Goal: Information Seeking & Learning: Check status

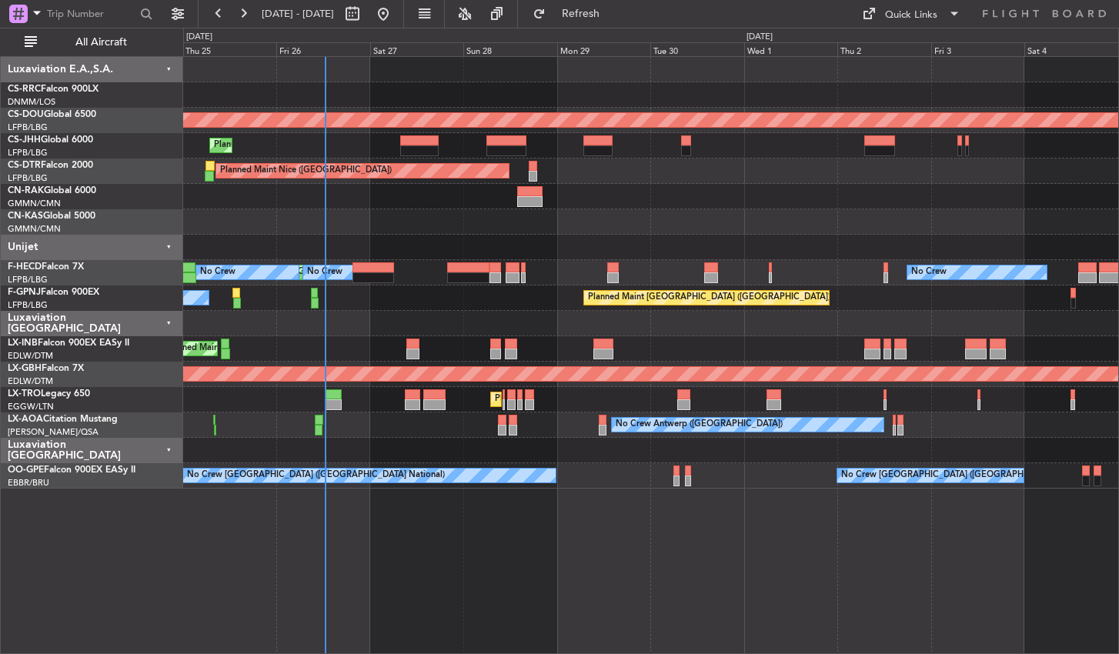
click at [565, 558] on div "Planned Maint London ([GEOGRAPHIC_DATA]) Planned Maint [GEOGRAPHIC_DATA] ([GEOG…" at bounding box center [651, 355] width 936 height 598
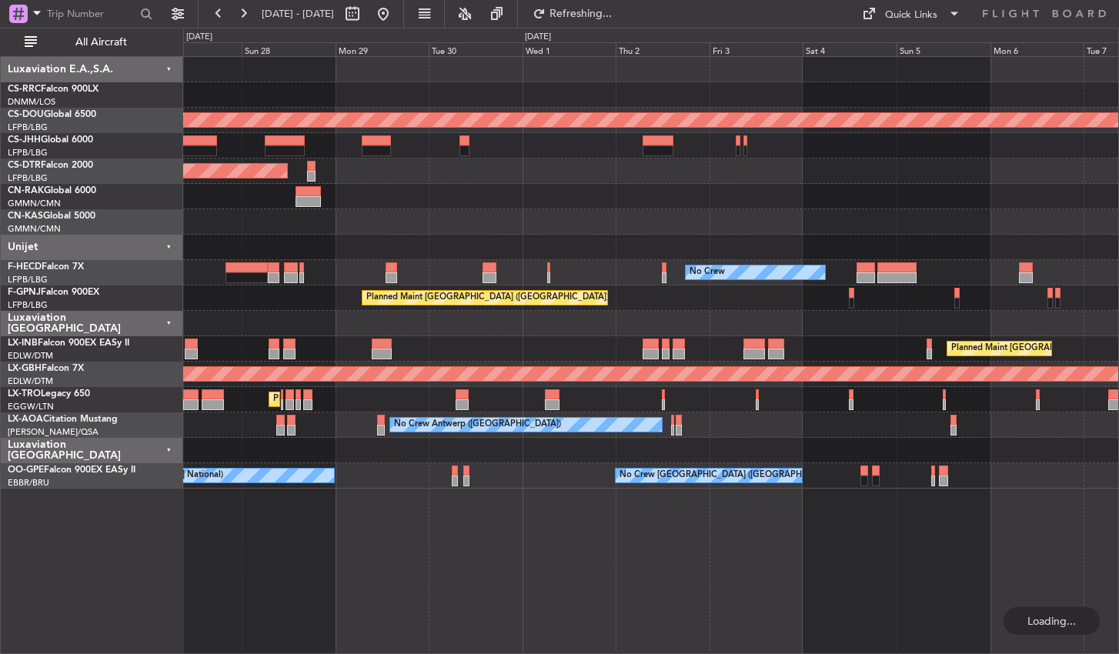
click at [467, 550] on div "Planned Maint London ([GEOGRAPHIC_DATA]) Planned Maint [GEOGRAPHIC_DATA] ([GEOG…" at bounding box center [651, 355] width 936 height 598
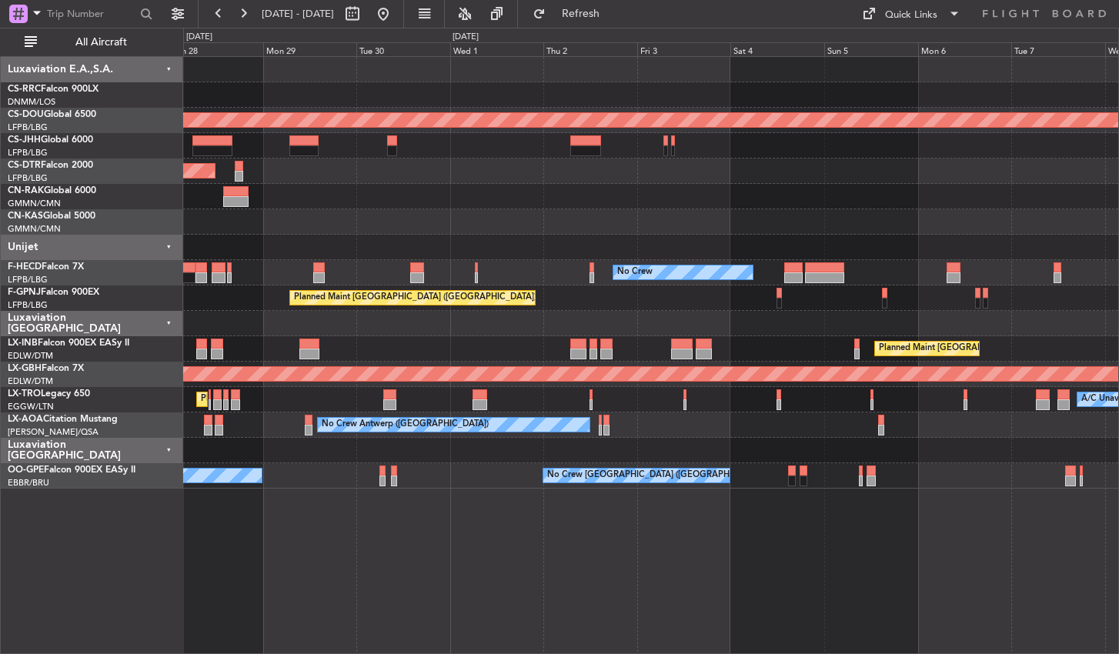
click at [858, 589] on div "Planned Maint London ([GEOGRAPHIC_DATA]) [GEOGRAPHIC_DATA] ([GEOGRAPHIC_DATA]) …" at bounding box center [651, 355] width 936 height 598
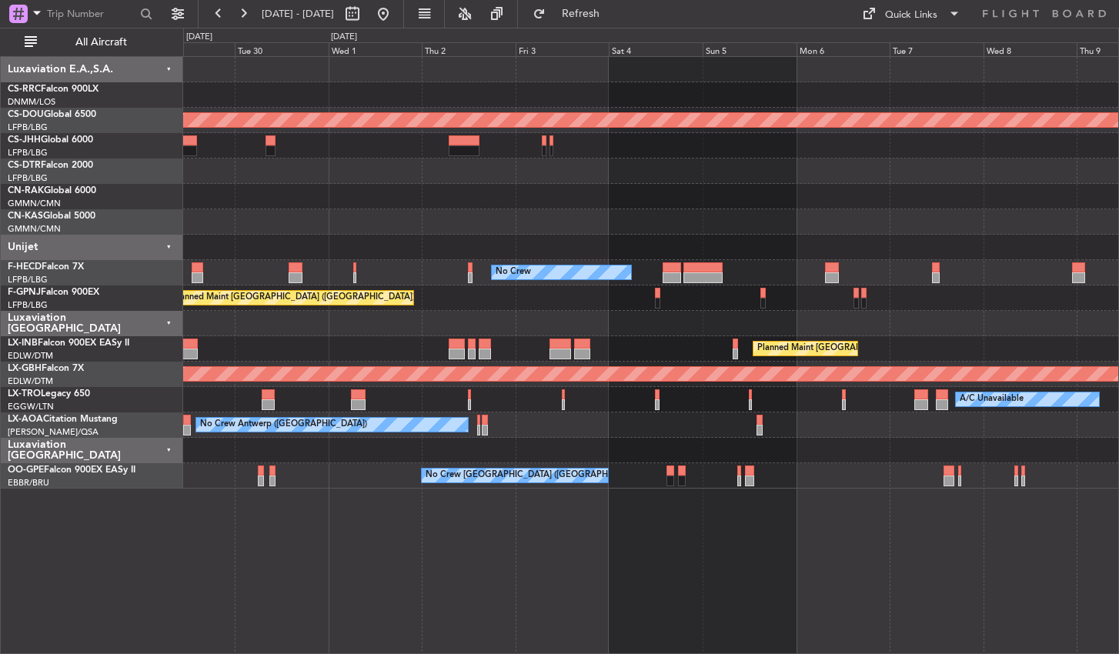
click at [364, 564] on div "Planned Maint London ([GEOGRAPHIC_DATA]) [GEOGRAPHIC_DATA] ([GEOGRAPHIC_DATA]) …" at bounding box center [651, 355] width 936 height 598
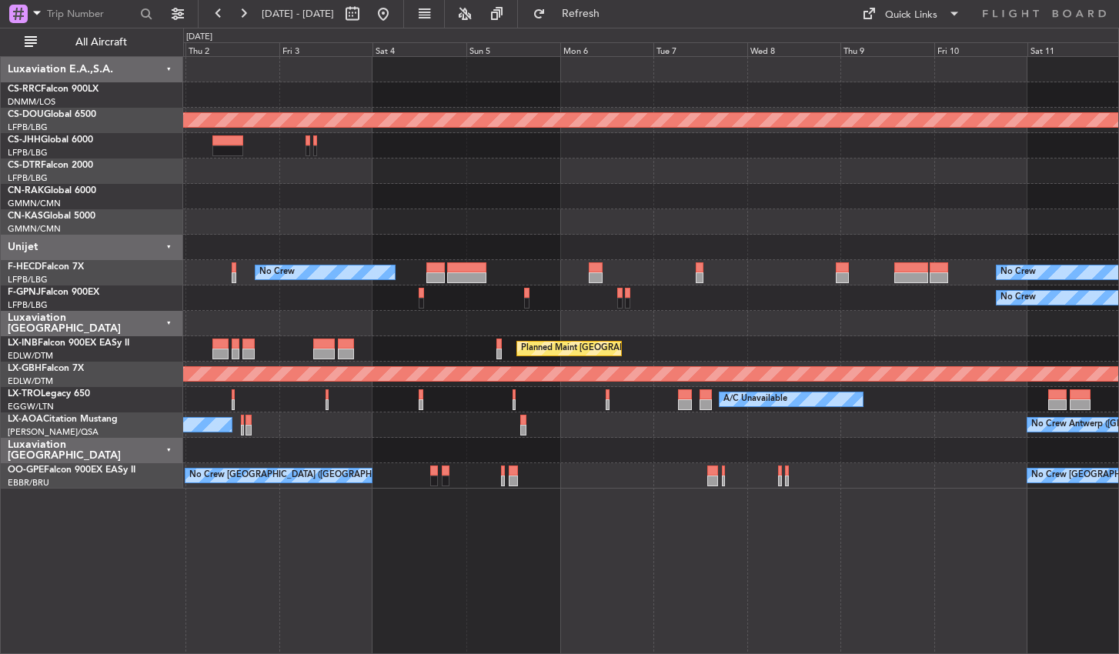
click at [464, 551] on div "Planned Maint London ([GEOGRAPHIC_DATA]) No Crew No Crew Planned Maint [GEOGRAP…" at bounding box center [651, 355] width 936 height 598
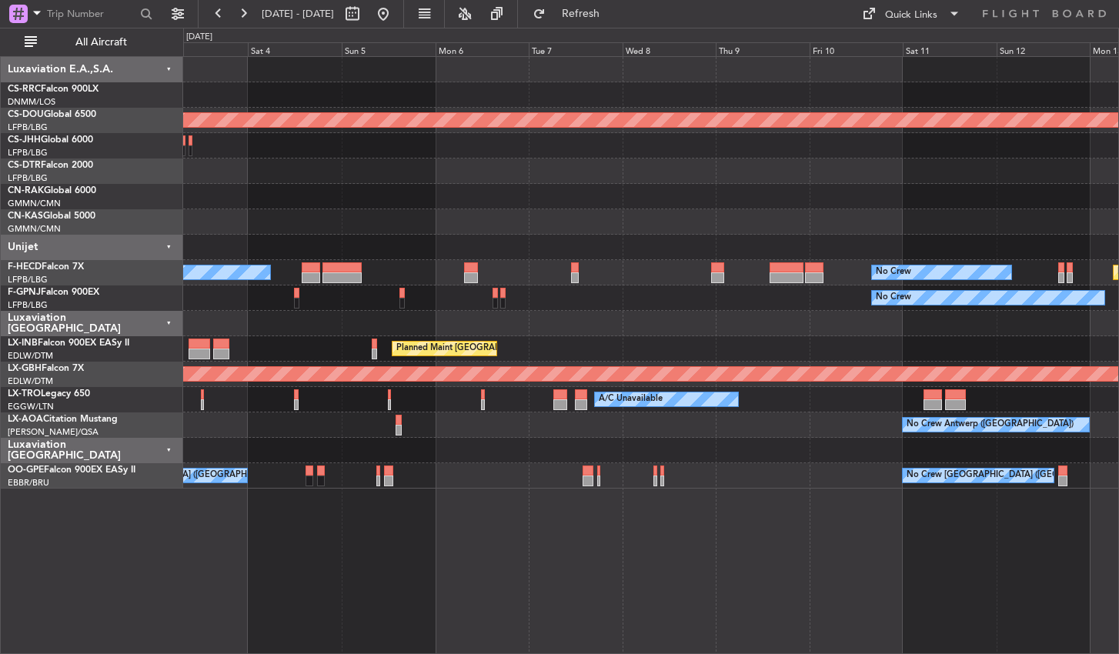
click at [704, 563] on div "Planned Maint London ([GEOGRAPHIC_DATA]) No Crew No Crew Planned Maint [GEOGRAP…" at bounding box center [651, 355] width 936 height 598
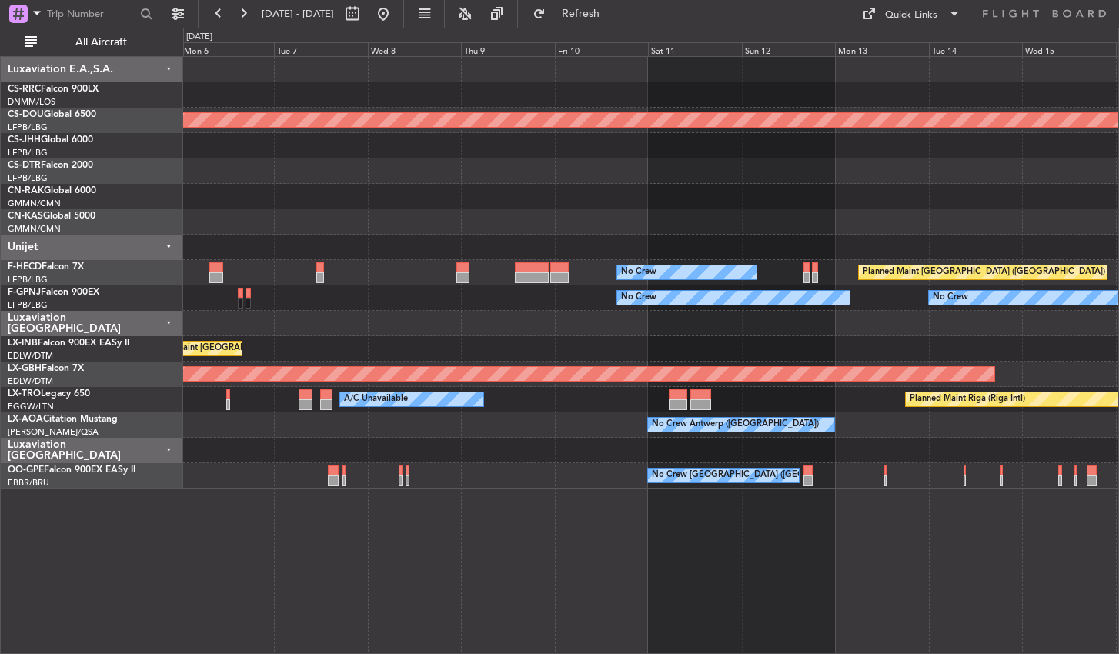
click at [487, 529] on div "Planned Maint London ([GEOGRAPHIC_DATA]) No Crew Planned Maint [GEOGRAPHIC_DATA…" at bounding box center [651, 355] width 936 height 598
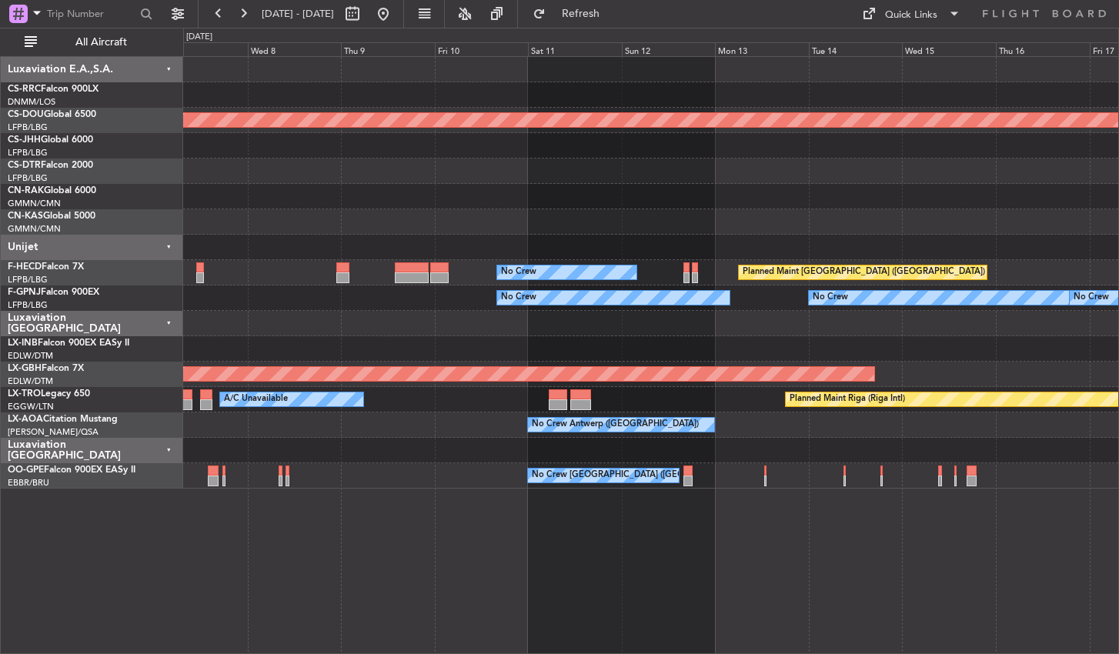
click at [589, 516] on div "Planned Maint London ([GEOGRAPHIC_DATA]) Planned Maint [GEOGRAPHIC_DATA] ([GEOG…" at bounding box center [651, 355] width 936 height 598
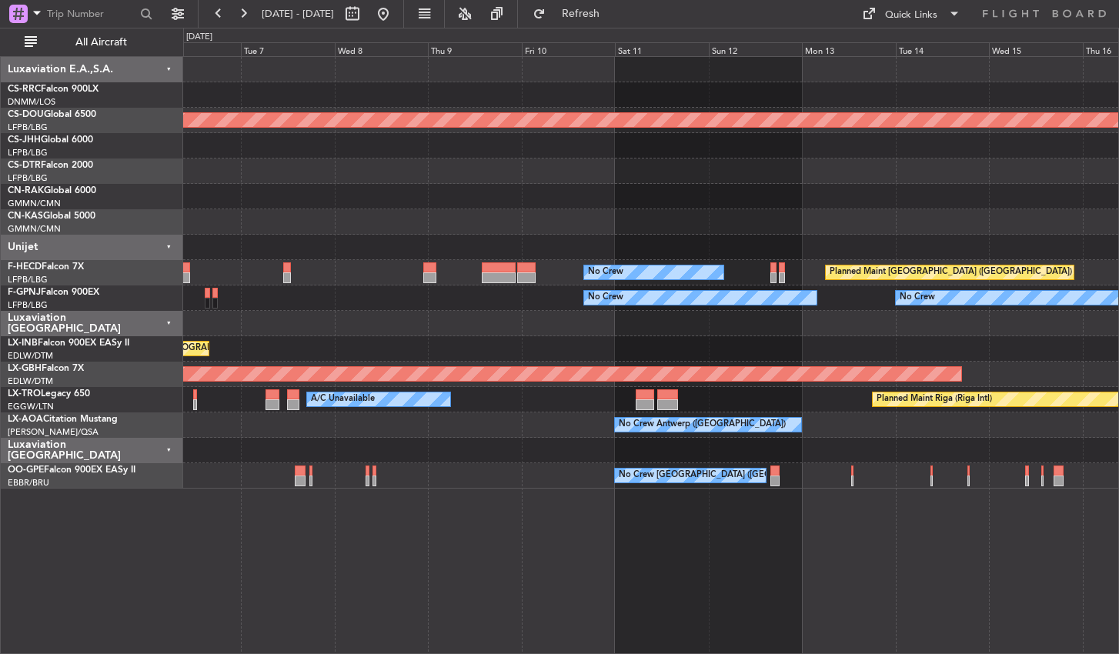
click at [488, 536] on div "Planned Maint London ([GEOGRAPHIC_DATA]) Planned Maint [GEOGRAPHIC_DATA] ([GEOG…" at bounding box center [651, 355] width 936 height 598
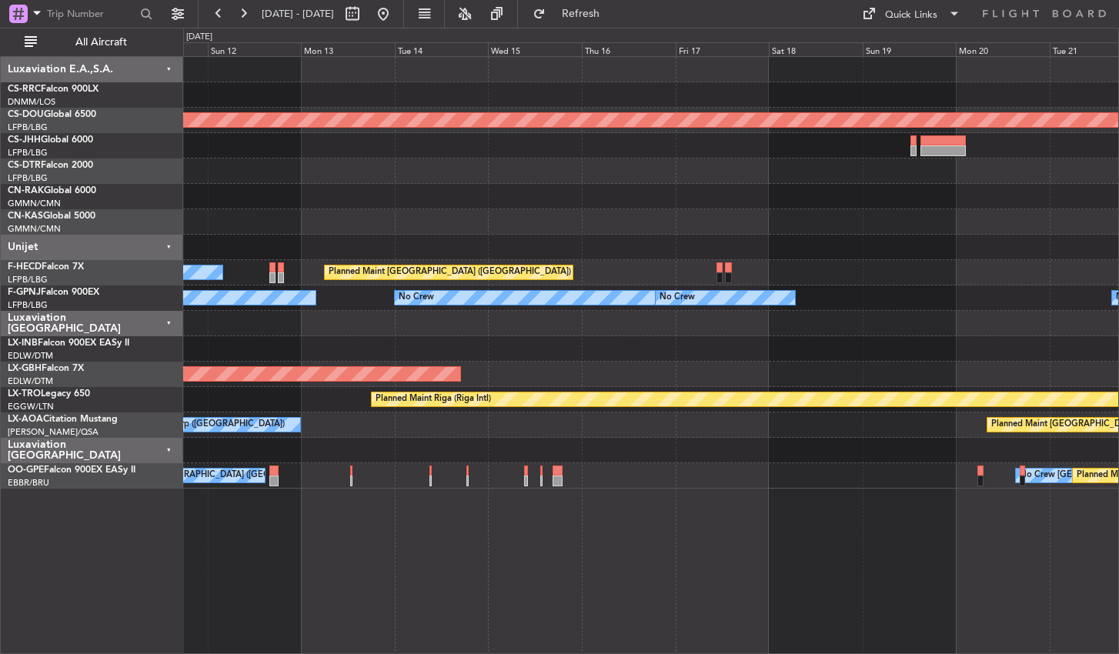
click at [359, 554] on div "Planned Maint London ([GEOGRAPHIC_DATA]) Planned Maint [GEOGRAPHIC_DATA] ([GEOG…" at bounding box center [651, 355] width 936 height 598
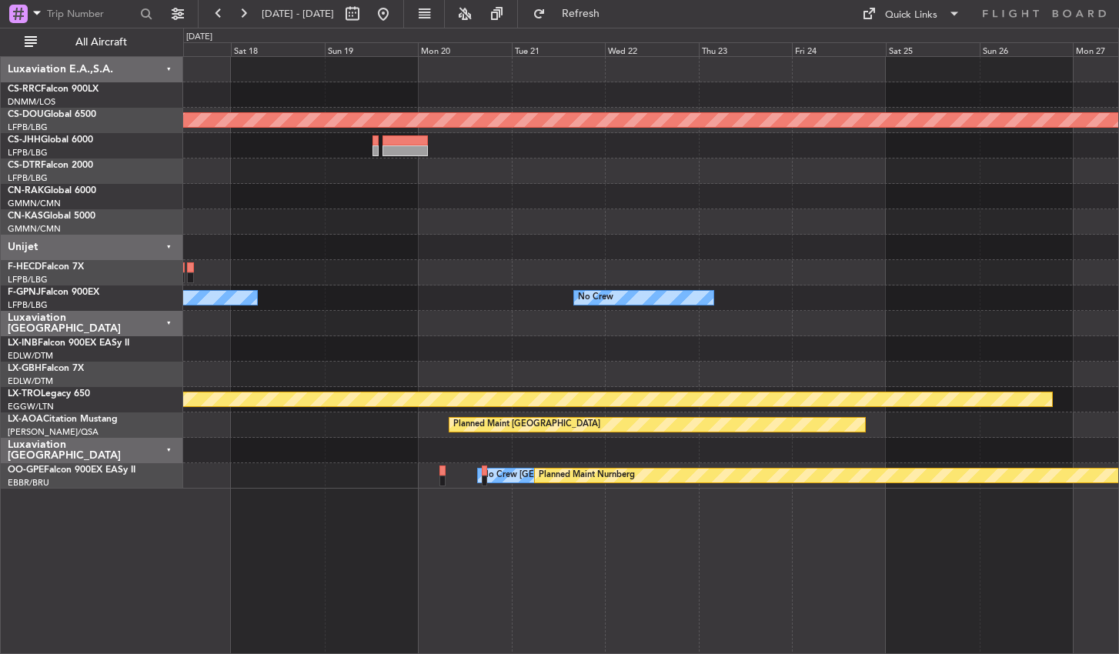
click at [330, 541] on div "Planned Maint London ([GEOGRAPHIC_DATA]) Planned Maint [GEOGRAPHIC_DATA] ([GEOG…" at bounding box center [651, 355] width 936 height 598
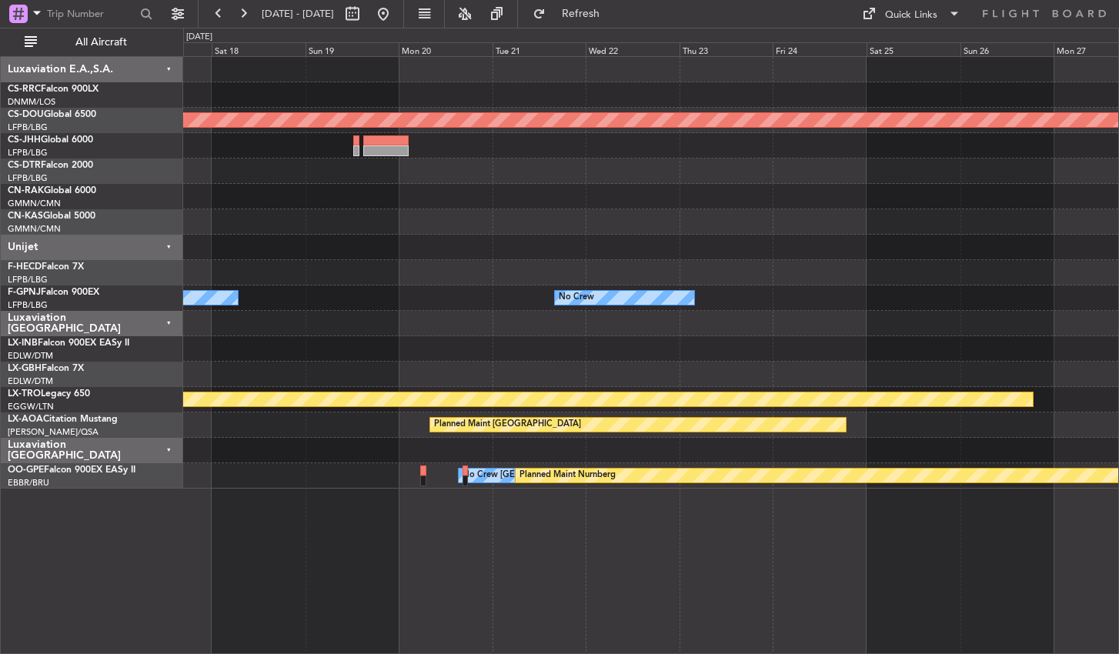
click at [351, 546] on div "Planned Maint London ([GEOGRAPHIC_DATA]) Planned Maint [GEOGRAPHIC_DATA] ([GEOG…" at bounding box center [651, 355] width 936 height 598
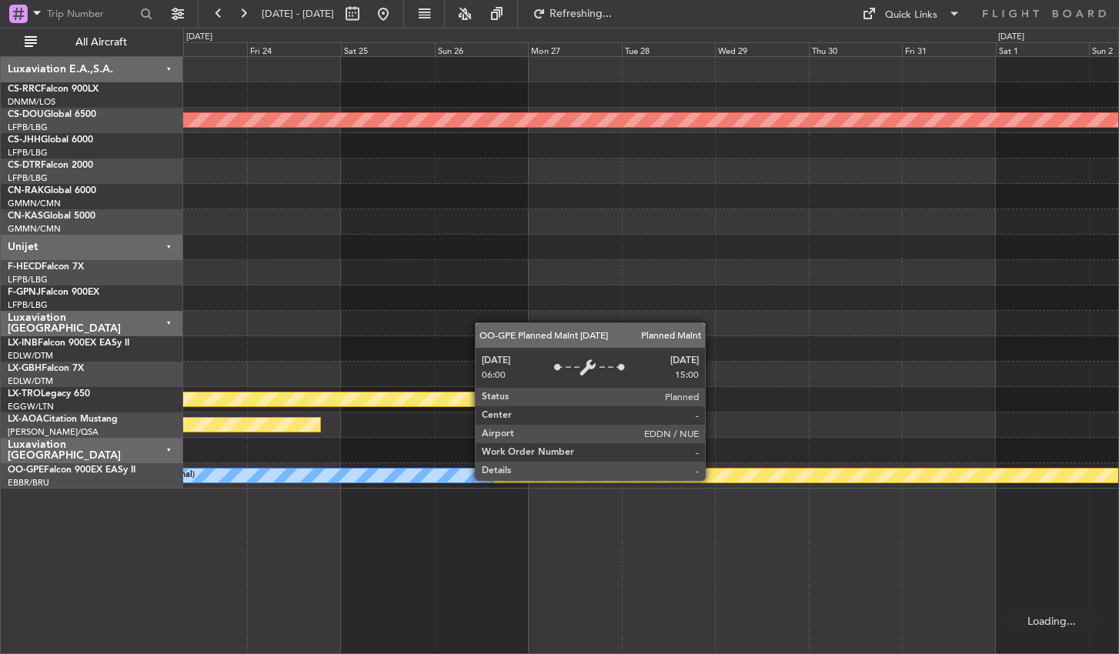
click at [330, 569] on div "Planned Maint London ([GEOGRAPHIC_DATA]) No Crew Planned Maint [GEOGRAPHIC_DATA…" at bounding box center [651, 355] width 936 height 598
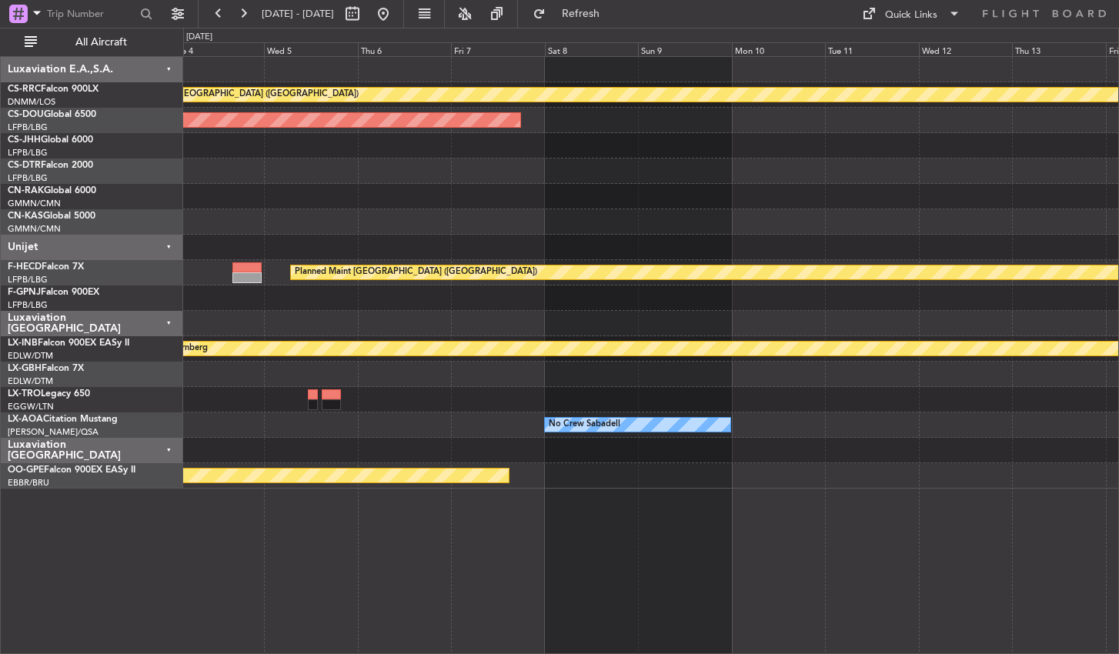
click at [434, 531] on div "Planned Maint [GEOGRAPHIC_DATA] ([GEOGRAPHIC_DATA]) Planned Maint [GEOGRAPHIC_D…" at bounding box center [651, 355] width 936 height 598
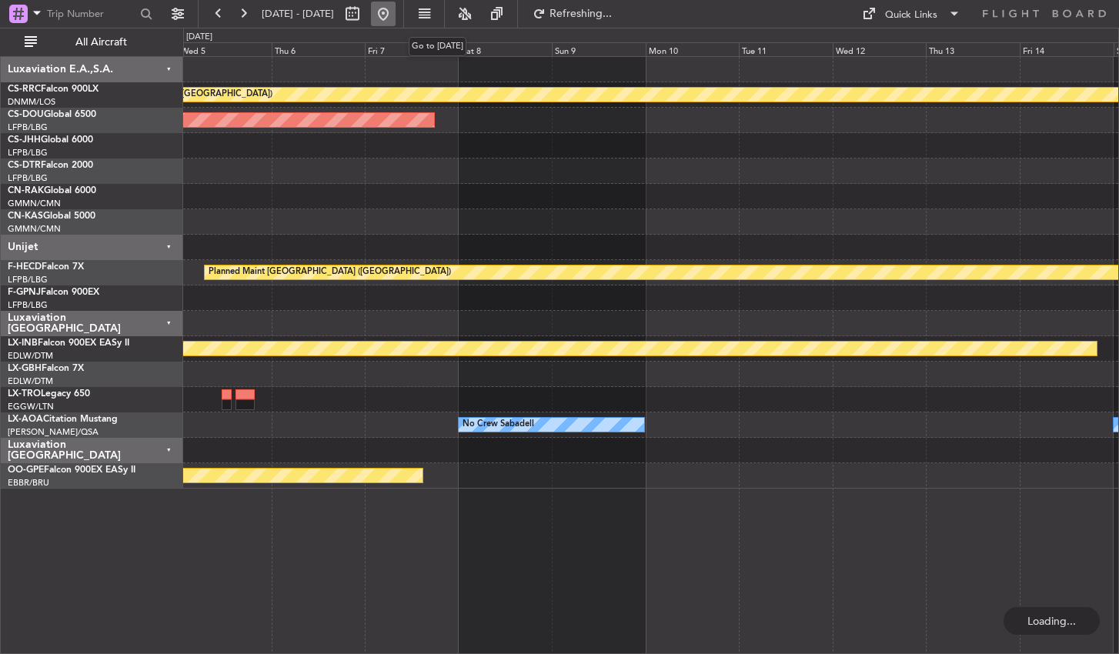
click at [396, 15] on button at bounding box center [383, 14] width 25 height 25
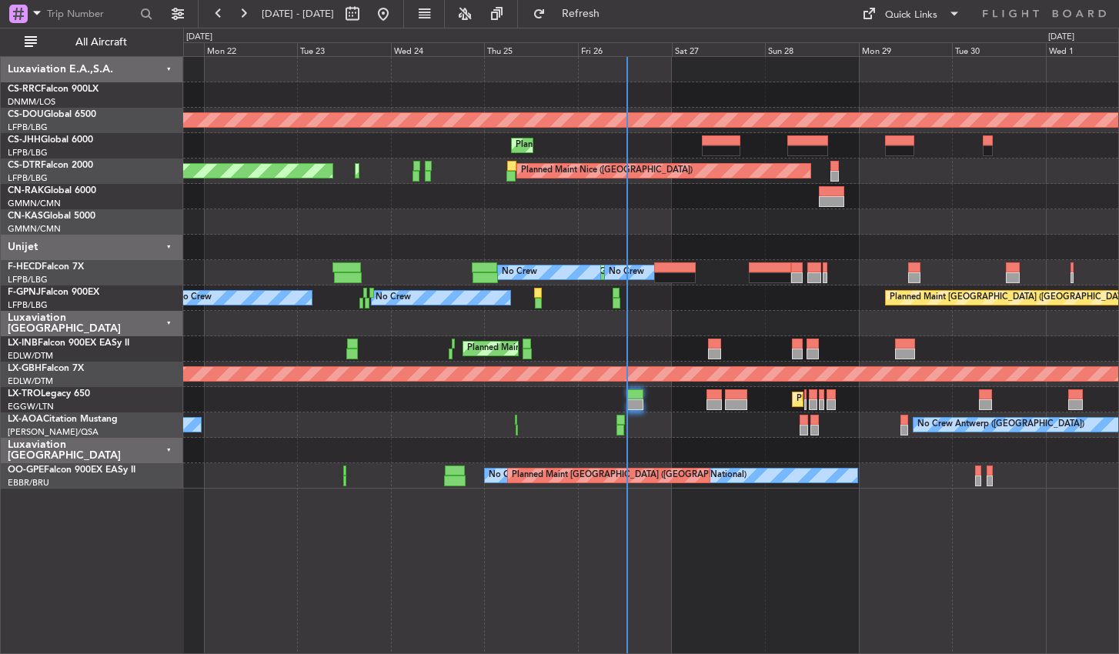
click at [555, 541] on div "Planned Maint [GEOGRAPHIC_DATA] ([GEOGRAPHIC_DATA]) Planned Maint [GEOGRAPHIC_D…" at bounding box center [651, 355] width 936 height 598
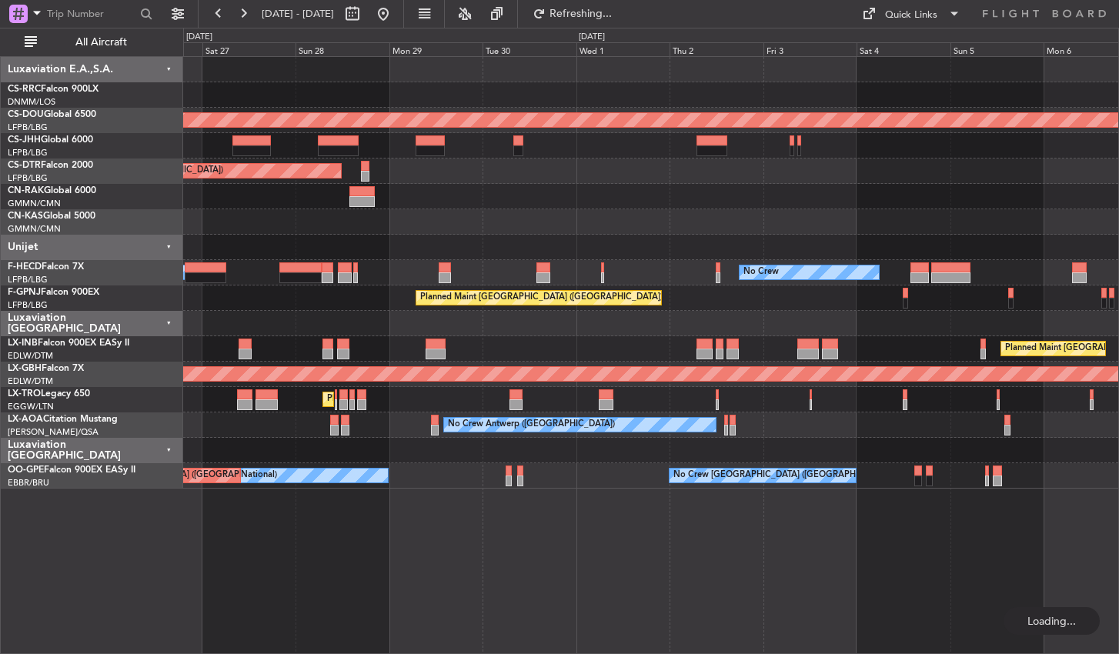
click at [572, 549] on div "Planned Maint London ([GEOGRAPHIC_DATA]) Planned Maint [GEOGRAPHIC_DATA] ([GEOG…" at bounding box center [651, 355] width 936 height 598
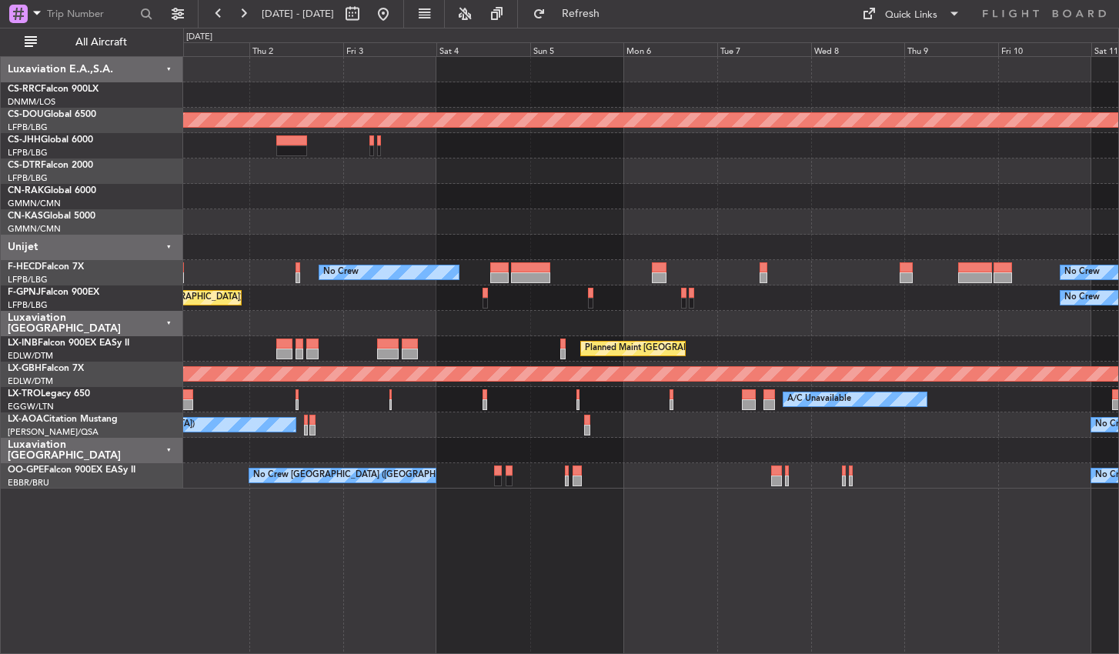
click at [386, 562] on div "Planned Maint London ([GEOGRAPHIC_DATA]) No Crew No Crew Planned Maint [GEOGRAP…" at bounding box center [651, 355] width 936 height 598
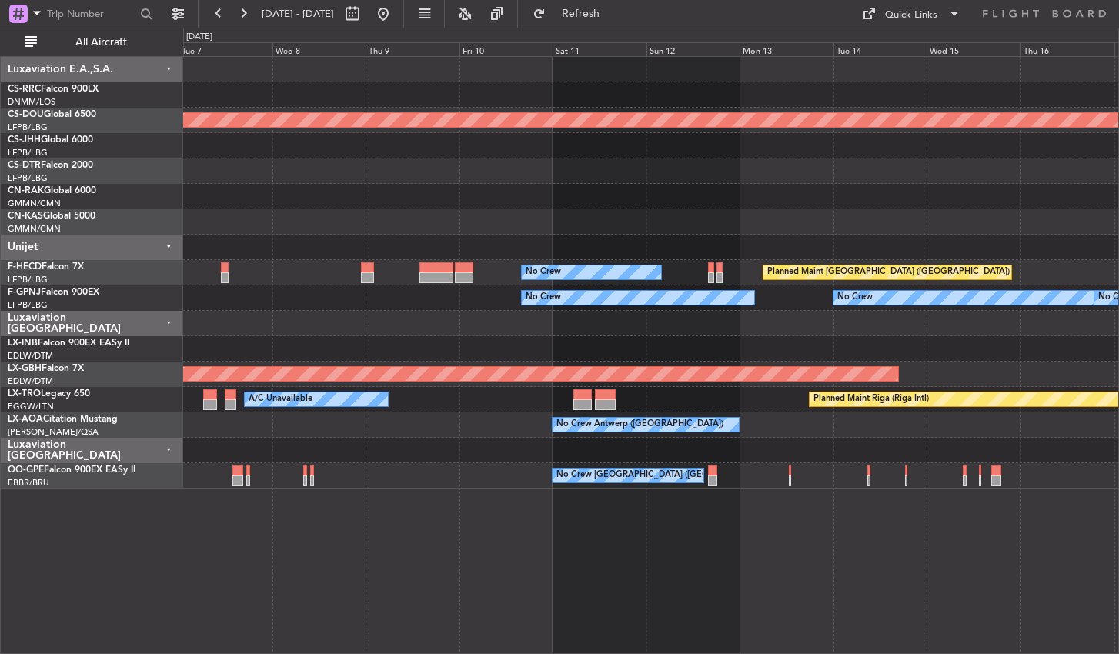
click at [250, 565] on div "Planned Maint London ([GEOGRAPHIC_DATA]) No Crew Planned Maint [GEOGRAPHIC_DATA…" at bounding box center [651, 355] width 936 height 598
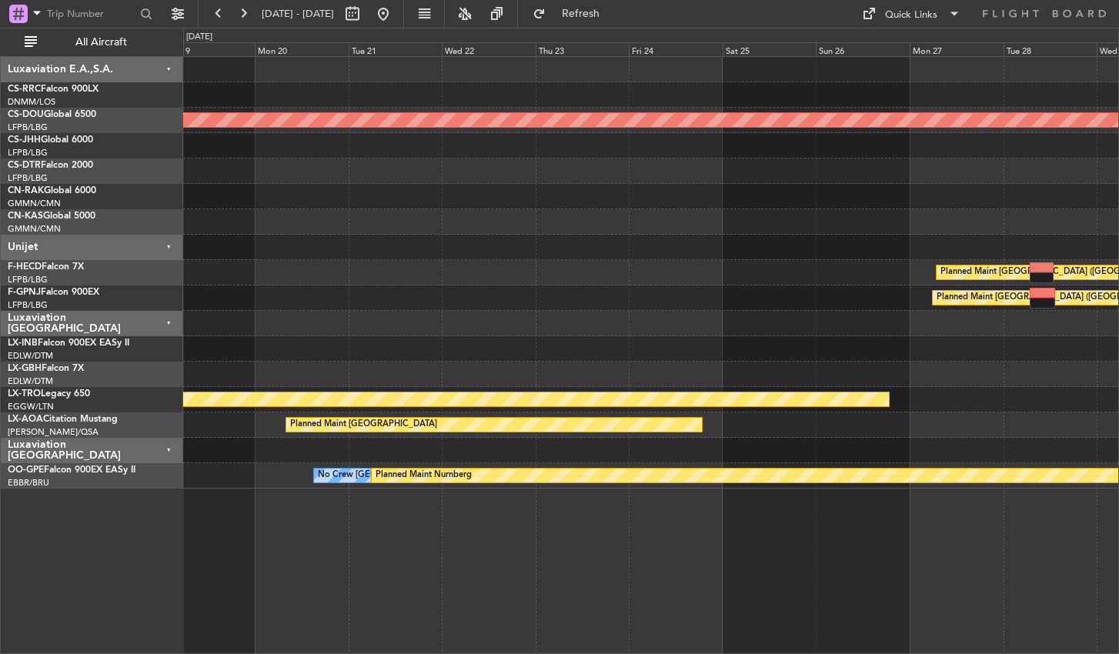
click at [266, 506] on div "Planned Maint London ([GEOGRAPHIC_DATA]) Planned Maint [GEOGRAPHIC_DATA] ([GEOG…" at bounding box center [651, 355] width 936 height 598
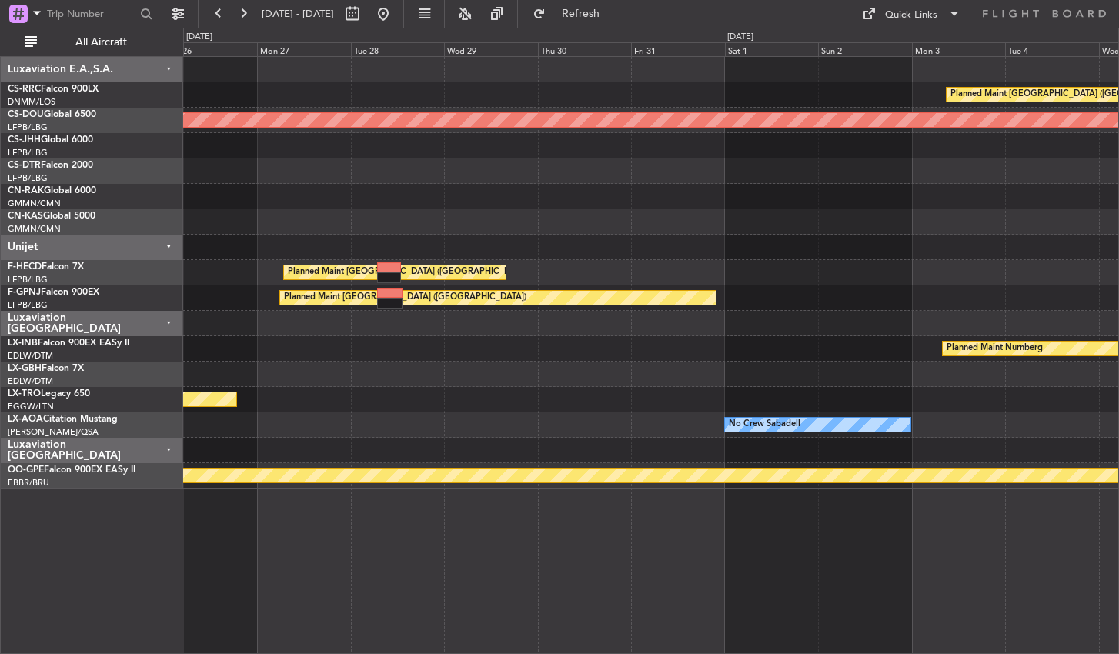
click at [265, 536] on div "Planned Maint [GEOGRAPHIC_DATA] ([GEOGRAPHIC_DATA]) Planned Maint [GEOGRAPHIC_D…" at bounding box center [651, 355] width 936 height 598
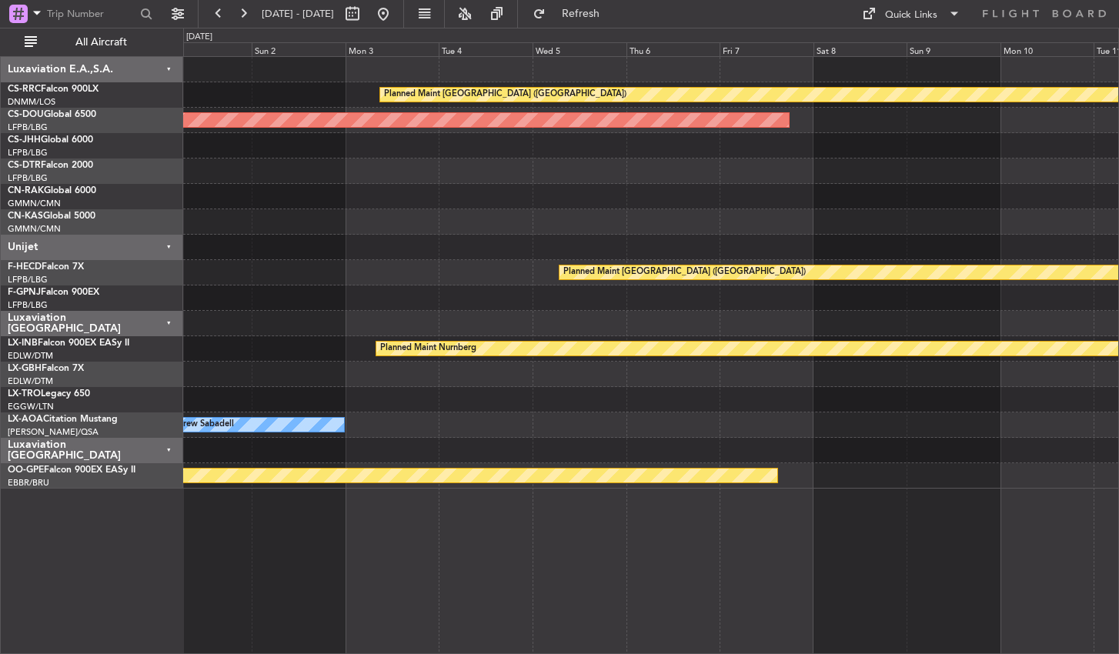
click at [329, 539] on div "Planned Maint [GEOGRAPHIC_DATA] ([GEOGRAPHIC_DATA]) Planned Maint [GEOGRAPHIC_D…" at bounding box center [651, 355] width 936 height 598
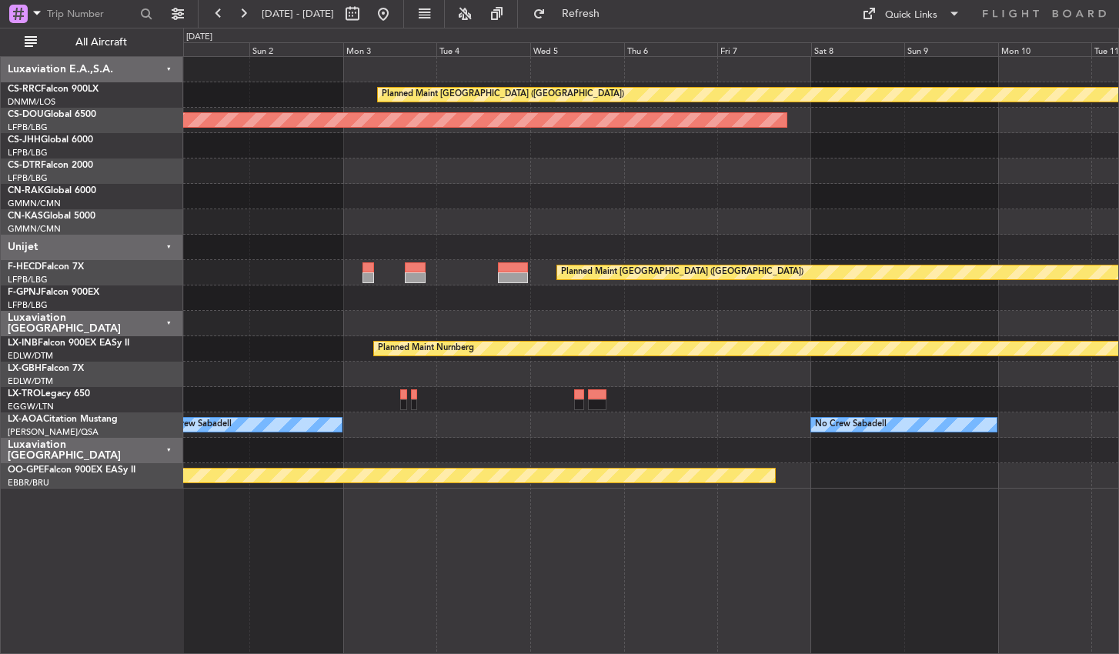
click at [528, 539] on div "Planned Maint [GEOGRAPHIC_DATA] ([GEOGRAPHIC_DATA]) Planned Maint [GEOGRAPHIC_D…" at bounding box center [651, 355] width 936 height 598
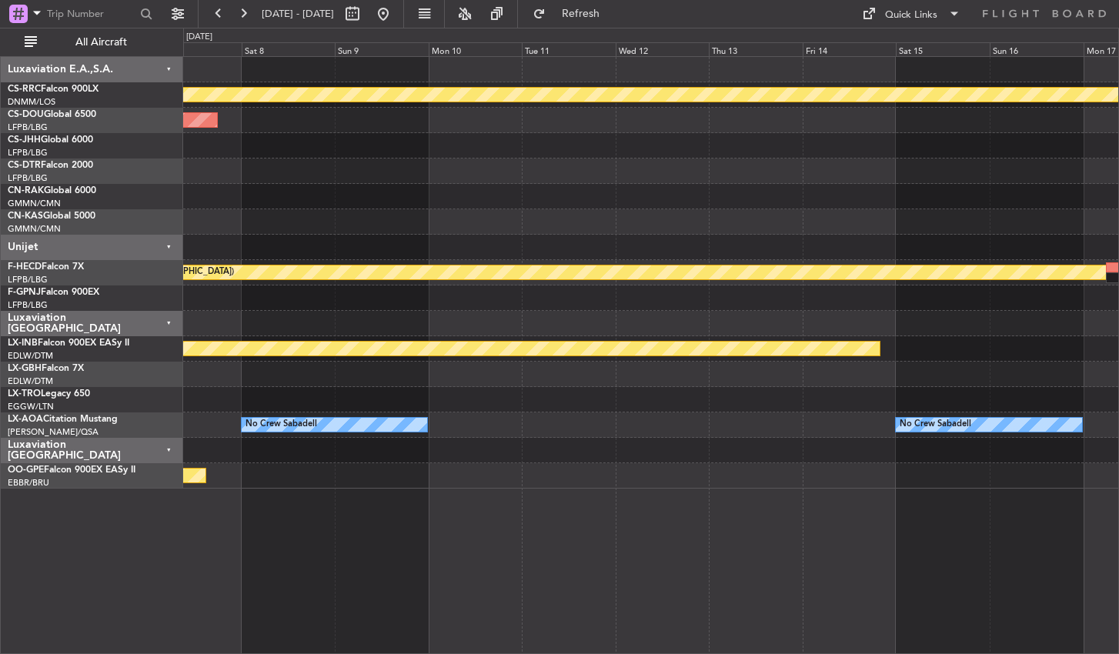
click at [443, 554] on div "Planned Maint [GEOGRAPHIC_DATA] ([GEOGRAPHIC_DATA]) Planned Maint [GEOGRAPHIC_D…" at bounding box center [651, 355] width 936 height 598
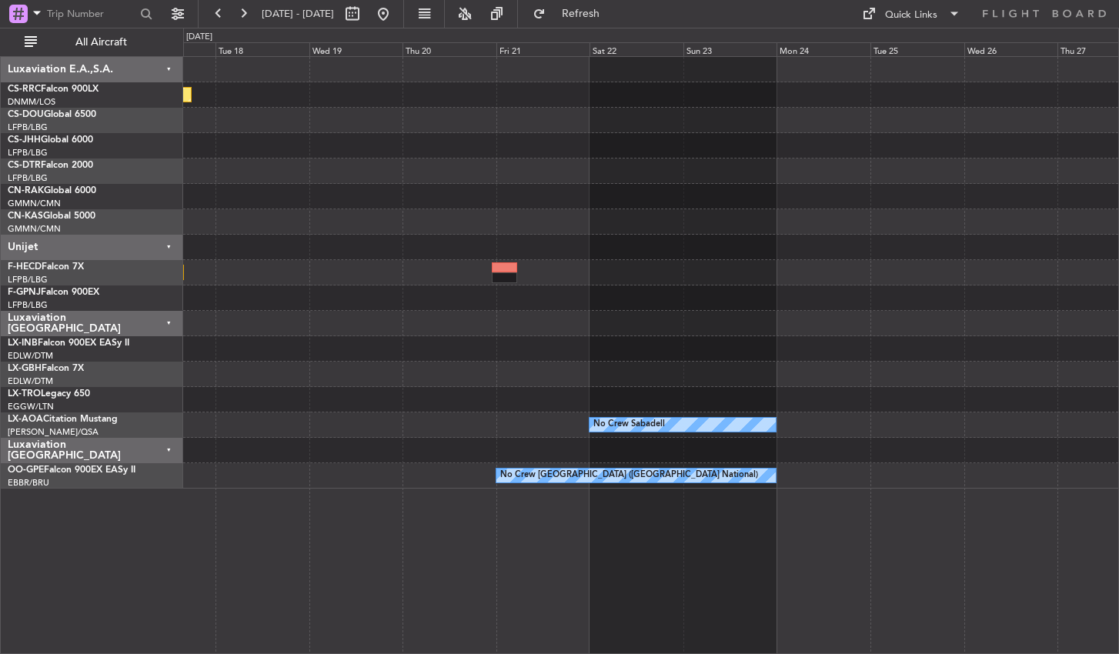
click at [235, 596] on div "Planned Maint [GEOGRAPHIC_DATA] ([GEOGRAPHIC_DATA]) Planned Maint [GEOGRAPHIC_D…" at bounding box center [651, 355] width 936 height 598
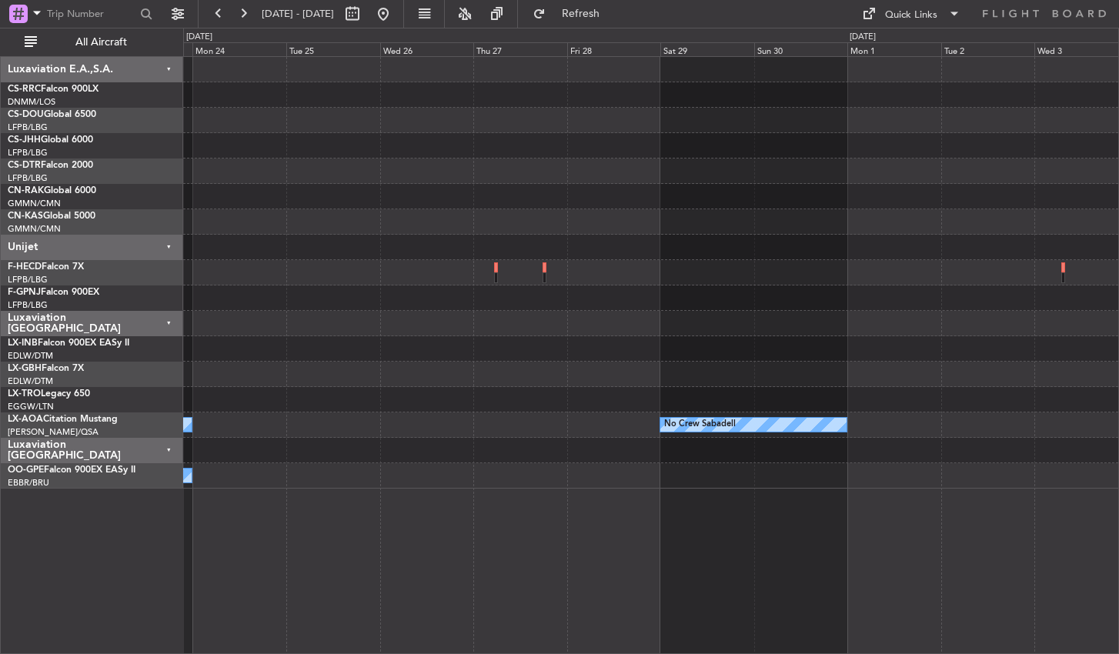
click at [347, 526] on div "No Crew Sabadell No Crew Sabadell No Crew Sabadell No Crew [GEOGRAPHIC_DATA] (B…" at bounding box center [651, 355] width 936 height 598
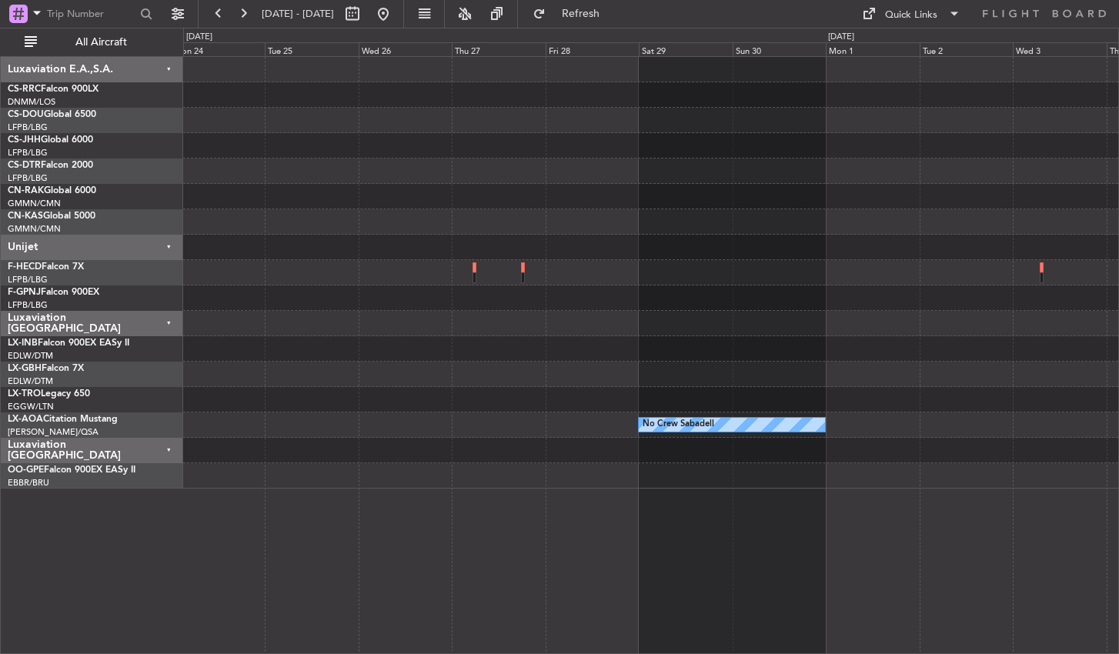
click at [283, 569] on div "No Crew Sabadell No Crew Sabadell No Crew Sabadell No Crew [GEOGRAPHIC_DATA] (B…" at bounding box center [651, 355] width 936 height 598
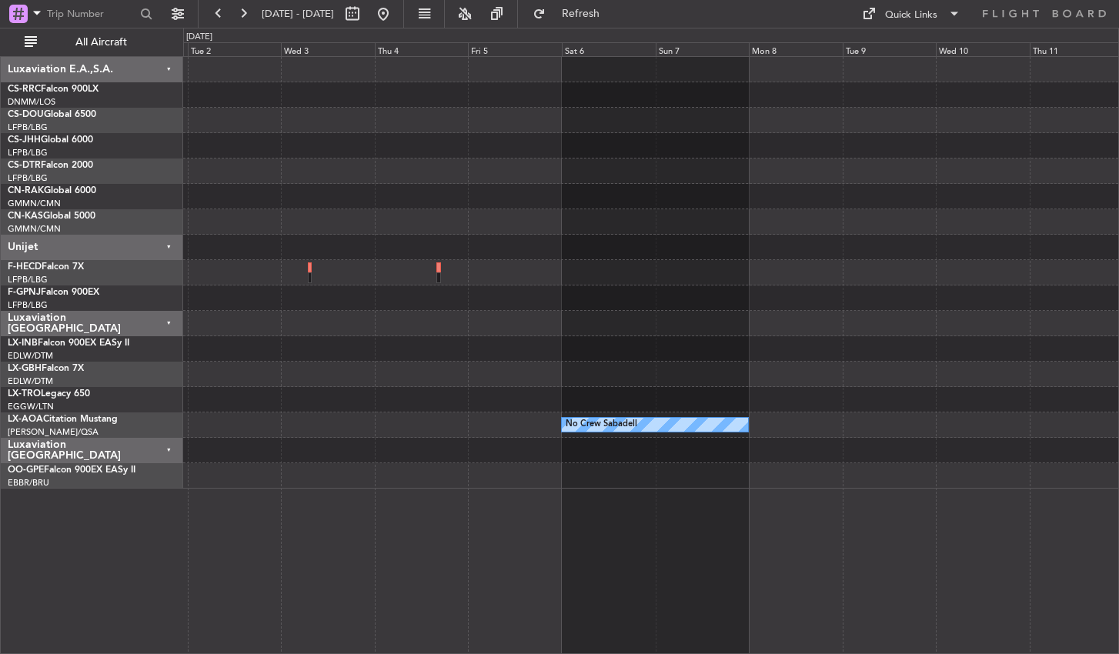
click at [402, 529] on div "No Crew Sabadell No Crew Sabadell" at bounding box center [651, 355] width 936 height 598
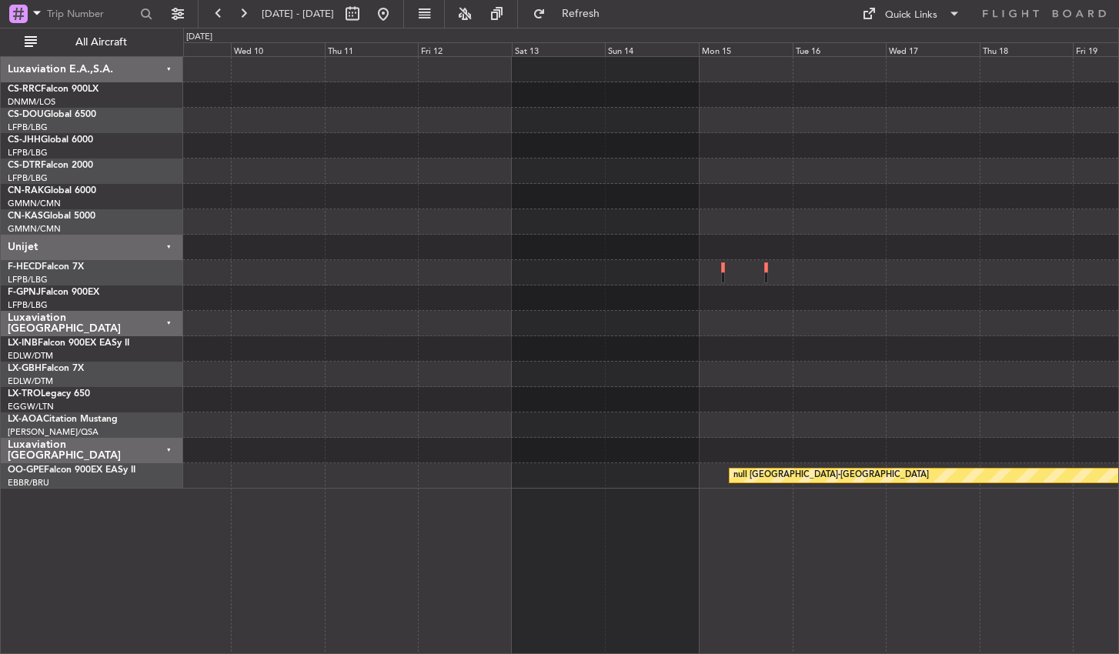
click at [544, 535] on div "No Crew Sabadell null [GEOGRAPHIC_DATA]-[GEOGRAPHIC_DATA]" at bounding box center [651, 355] width 936 height 598
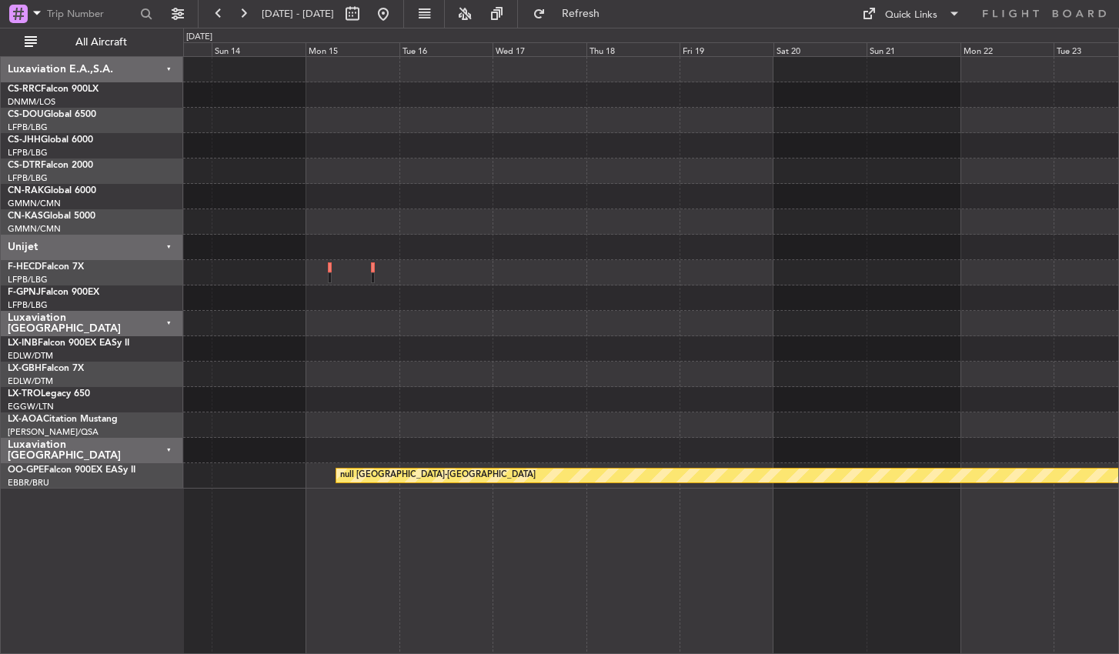
click at [363, 548] on div "null [GEOGRAPHIC_DATA]-[GEOGRAPHIC_DATA]" at bounding box center [651, 355] width 936 height 598
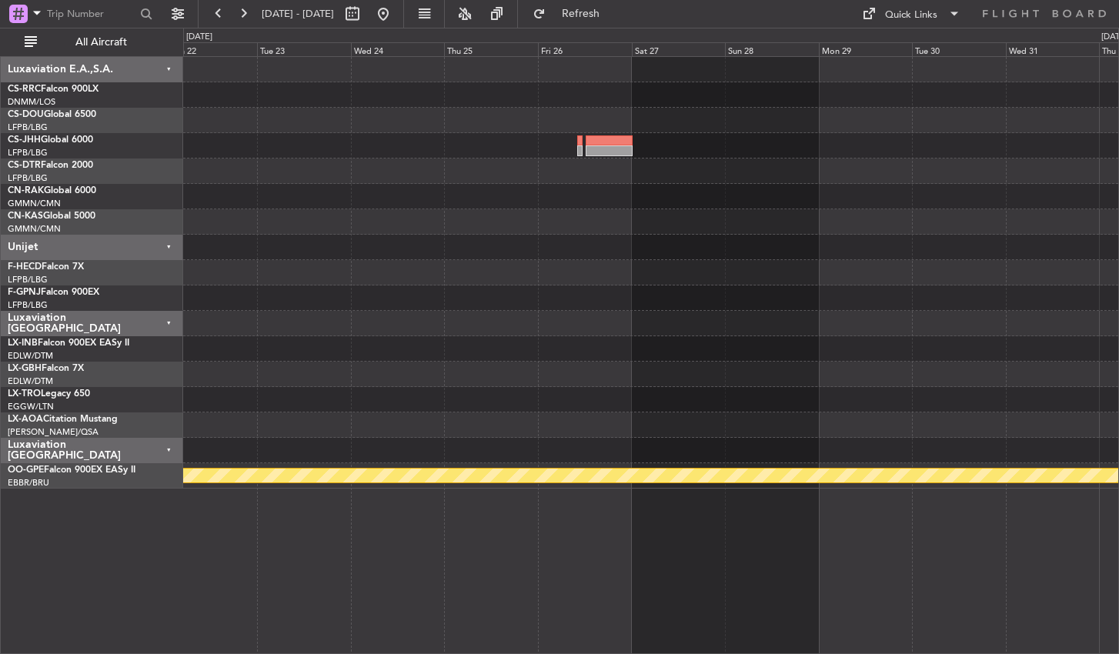
click at [287, 514] on div "null [GEOGRAPHIC_DATA]-[GEOGRAPHIC_DATA]" at bounding box center [651, 355] width 936 height 598
click at [317, 510] on div "null [GEOGRAPHIC_DATA]-[GEOGRAPHIC_DATA]" at bounding box center [651, 355] width 936 height 598
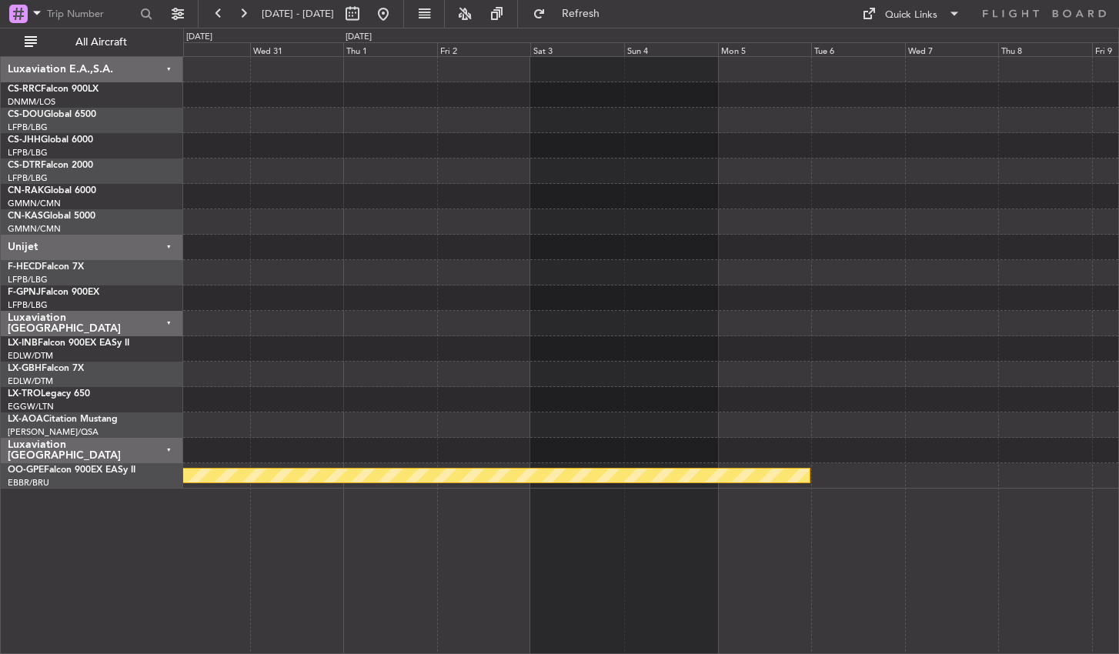
click at [334, 510] on div "null [GEOGRAPHIC_DATA]-[GEOGRAPHIC_DATA]" at bounding box center [651, 355] width 936 height 598
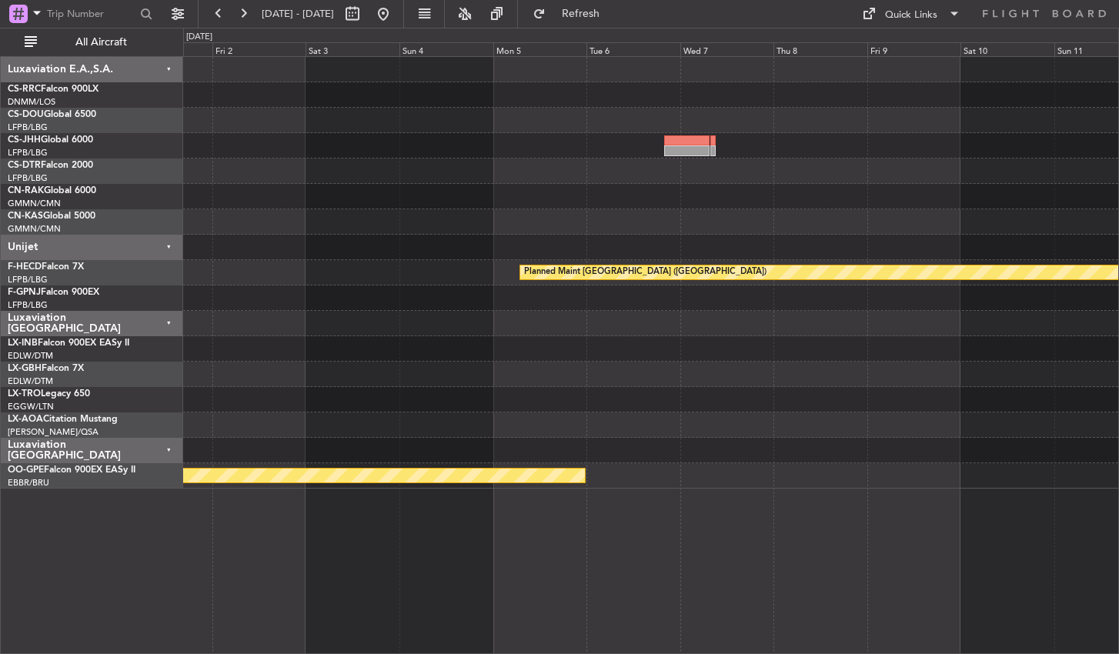
click at [462, 451] on div "Planned Maint [GEOGRAPHIC_DATA] ([GEOGRAPHIC_DATA]) null [GEOGRAPHIC_DATA]-[GEO…" at bounding box center [650, 273] width 935 height 432
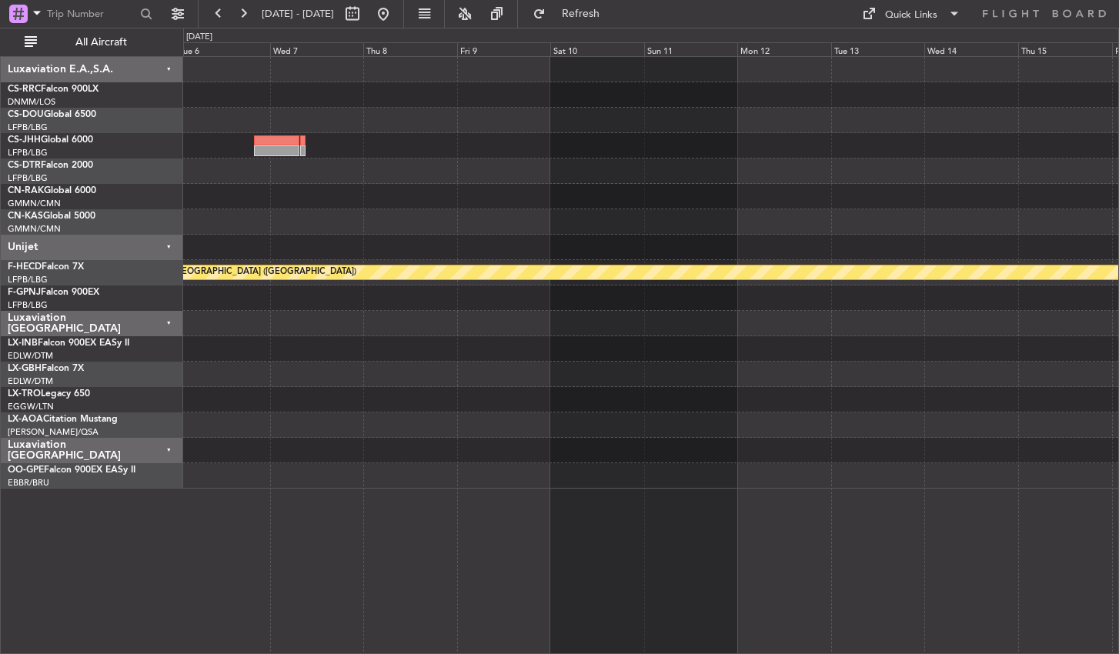
click at [647, 447] on div at bounding box center [650, 450] width 935 height 25
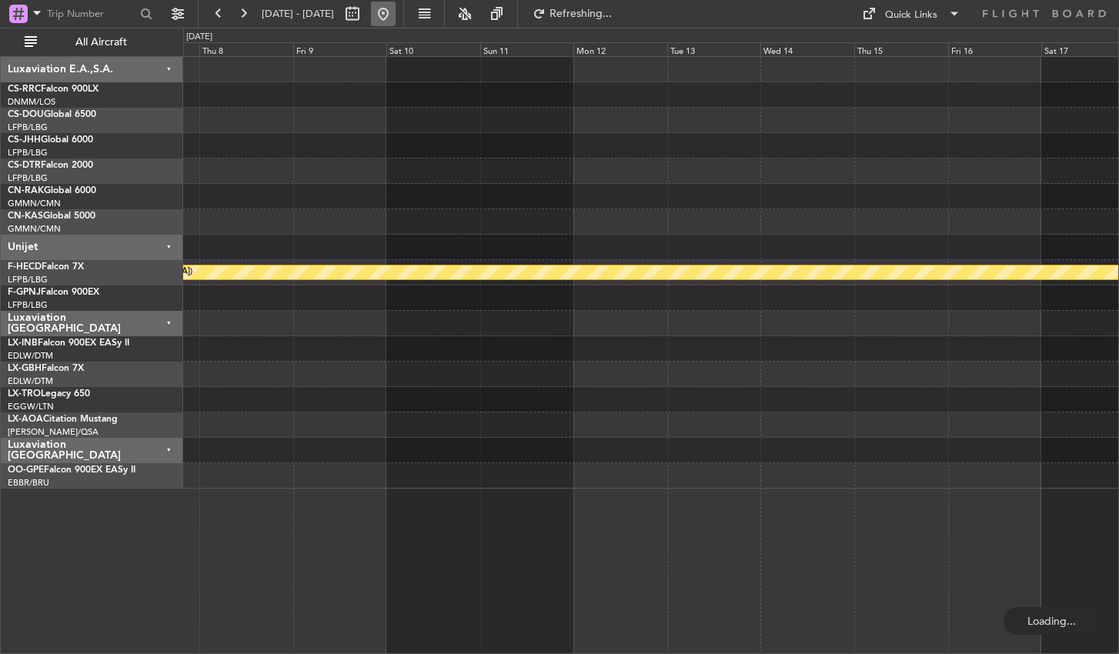
click at [396, 15] on button at bounding box center [383, 14] width 25 height 25
